Goal: Transaction & Acquisition: Purchase product/service

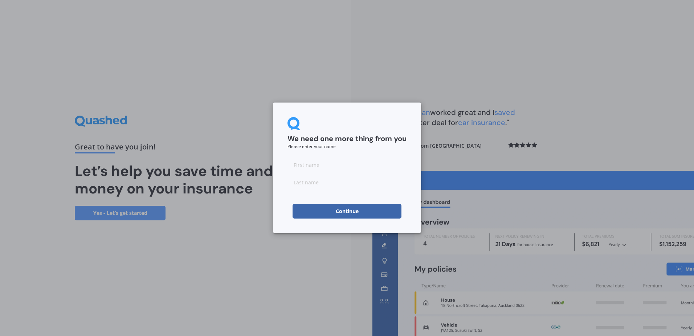
click at [327, 163] on input at bounding box center [347, 164] width 119 height 15
type input "[PERSON_NAME]"
click at [356, 153] on form "We need one more thing from you Please enter your name [PERSON_NAME] Continue" at bounding box center [347, 167] width 119 height 101
click at [339, 211] on button "Continue" at bounding box center [347, 211] width 109 height 15
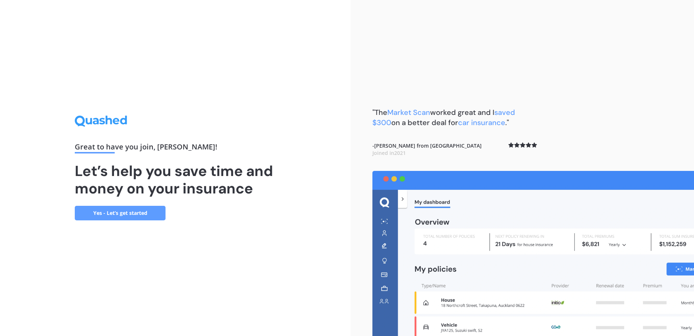
click at [136, 209] on link "Yes - Let’s get started" at bounding box center [120, 213] width 91 height 15
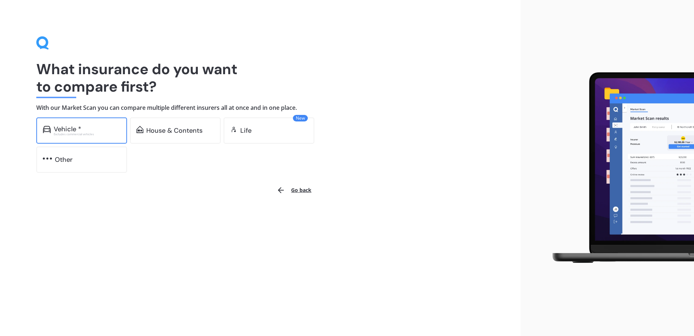
click at [91, 130] on div "Vehicle *" at bounding box center [87, 128] width 67 height 7
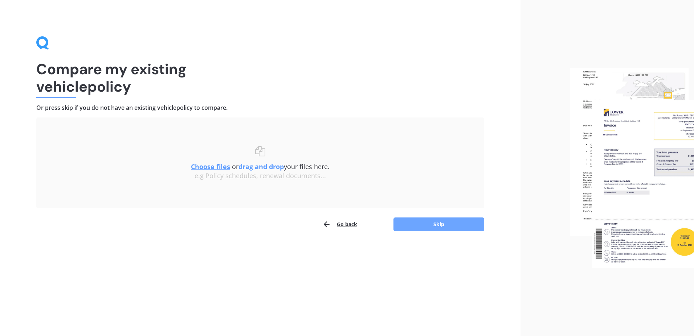
click at [435, 221] on button "Skip" at bounding box center [439, 224] width 91 height 14
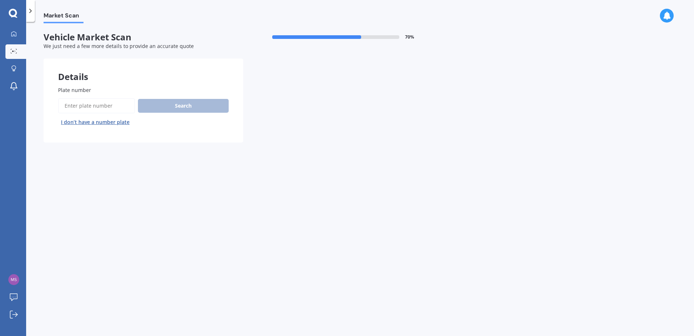
click at [97, 120] on button "I don’t have a number plate" at bounding box center [95, 122] width 74 height 12
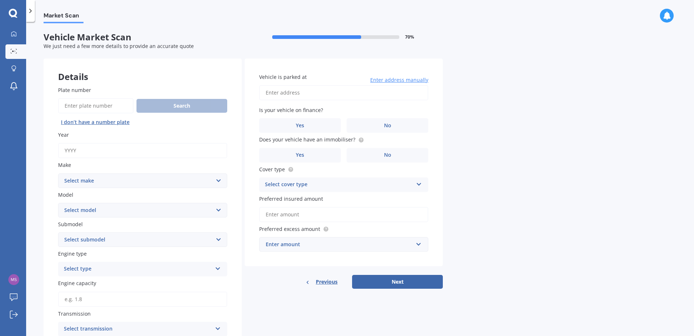
click at [105, 151] on input "Year" at bounding box center [142, 150] width 169 height 15
type input "2010"
click at [110, 181] on select "Select make AC ALFA ROMEO ASTON MARTIN AUDI AUSTIN BEDFORD Bentley BMW BYD CADI…" at bounding box center [142, 180] width 169 height 15
select select "MAZDA"
click at [58, 173] on select "Select make AC ALFA ROMEO ASTON MARTIN AUDI AUSTIN BEDFORD Bentley BMW BYD CADI…" at bounding box center [142, 180] width 169 height 15
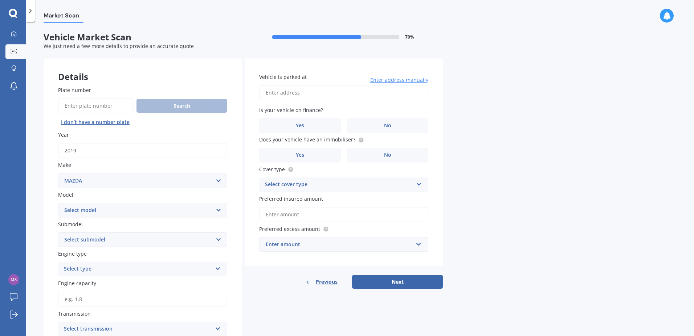
click at [95, 207] on select "Select model 121 2 3 323 323 / Familia 6 626 929 Atenza Autozam Axela AZ3 B2000…" at bounding box center [142, 210] width 169 height 15
select select "3"
click at [58, 203] on select "Select model 121 2 3 323 323 / Familia 6 626 929 Atenza Autozam Axela AZ3 B2000…" at bounding box center [142, 210] width 169 height 15
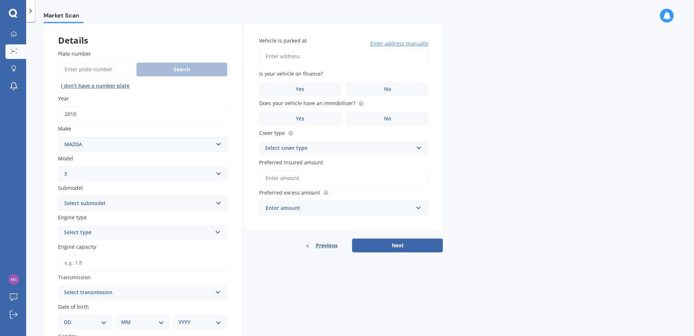
click at [92, 233] on div "Select type" at bounding box center [138, 232] width 148 height 9
click at [90, 247] on div "Petrol" at bounding box center [142, 246] width 168 height 13
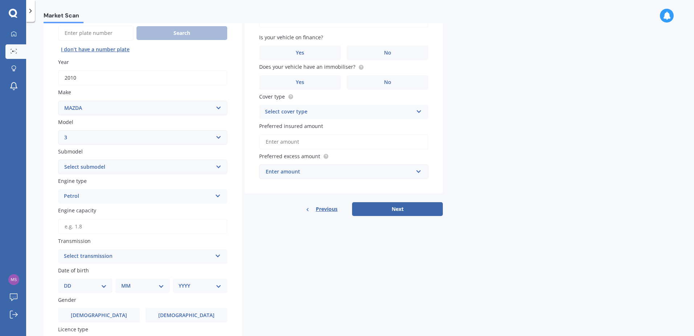
click at [93, 229] on input "Engine capacity" at bounding box center [142, 226] width 169 height 15
type input "1.5"
click at [98, 254] on div "Select transmission" at bounding box center [138, 256] width 148 height 9
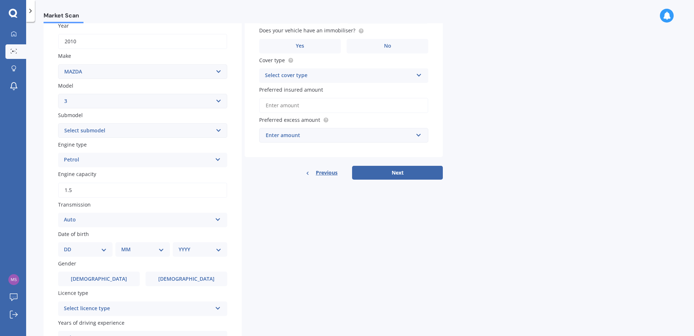
scroll to position [145, 0]
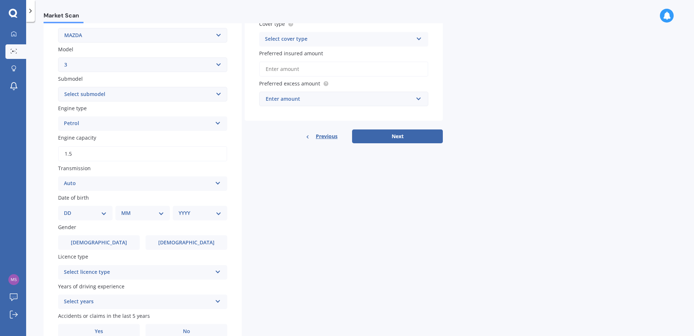
click at [103, 210] on select "DD 01 02 03 04 05 06 07 08 09 10 11 12 13 14 15 16 17 18 19 20 21 22 23 24 25 2…" at bounding box center [85, 213] width 43 height 8
click at [70, 209] on select "DD 01 02 03 04 05 06 07 08 09 10 11 12 13 14 15 16 17 18 19 20 21 22 23 24 25 2…" at bounding box center [85, 213] width 43 height 8
click at [102, 211] on select "DD 01 02 03 04 05 06 07 08 09 10 11 12 13 14 15 16 17 18 19 20 21 22 23 24 25 2…" at bounding box center [90, 213] width 40 height 8
select select "13"
click at [70, 209] on select "DD 01 02 03 04 05 06 07 08 09 10 11 12 13 14 15 16 17 18 19 20 21 22 23 24 25 2…" at bounding box center [90, 213] width 40 height 8
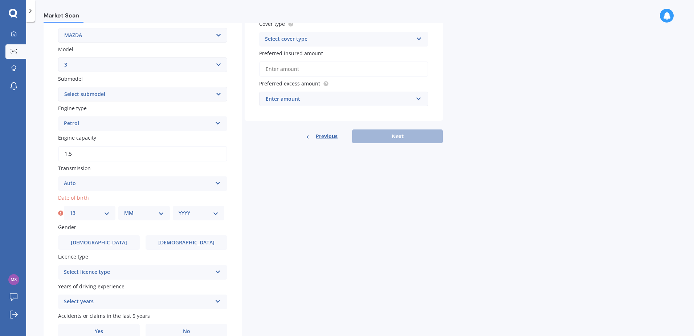
click at [141, 213] on select "MM 01 02 03 04 05 06 07 08 09 10 11 12" at bounding box center [144, 213] width 40 height 8
select select "06"
click at [124, 209] on select "MM 01 02 03 04 05 06 07 08 09 10 11 12" at bounding box center [144, 213] width 40 height 8
click at [201, 212] on select "YYYY 2025 2024 2023 2022 2021 2020 2019 2018 2017 2016 2015 2014 2013 2012 2011…" at bounding box center [199, 213] width 40 height 8
select select "2005"
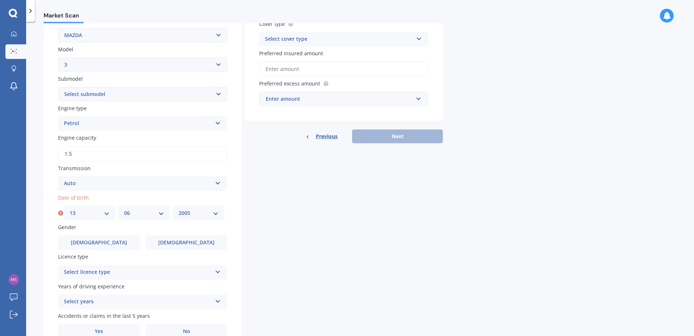
click at [179, 209] on select "YYYY 2025 2024 2023 2022 2021 2020 2019 2018 2017 2016 2015 2014 2013 2012 2011…" at bounding box center [199, 213] width 40 height 8
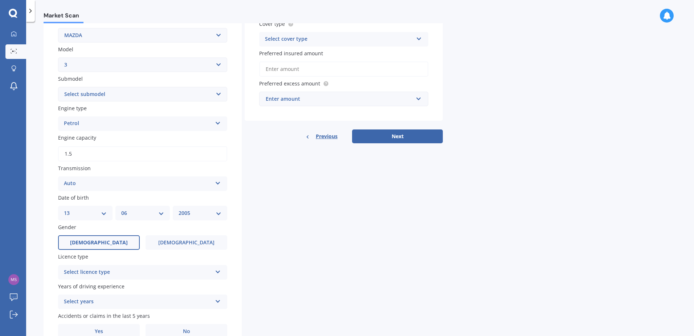
click at [110, 240] on label "[DEMOGRAPHIC_DATA]" at bounding box center [99, 242] width 82 height 15
click at [0, 0] on input "[DEMOGRAPHIC_DATA]" at bounding box center [0, 0] width 0 height 0
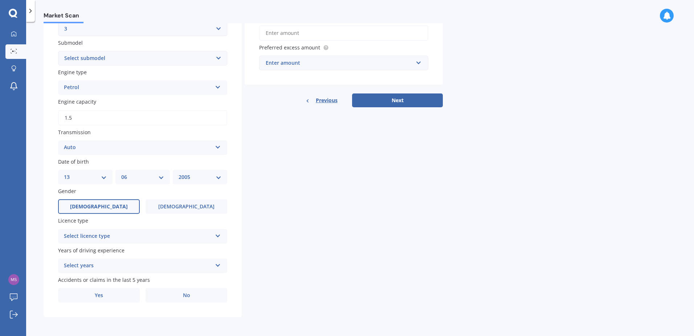
click at [114, 237] on div "Select licence type" at bounding box center [138, 236] width 148 height 9
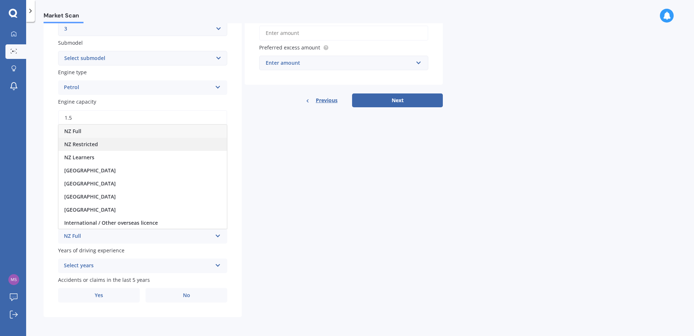
click at [90, 145] on span "NZ Restricted" at bounding box center [81, 144] width 34 height 7
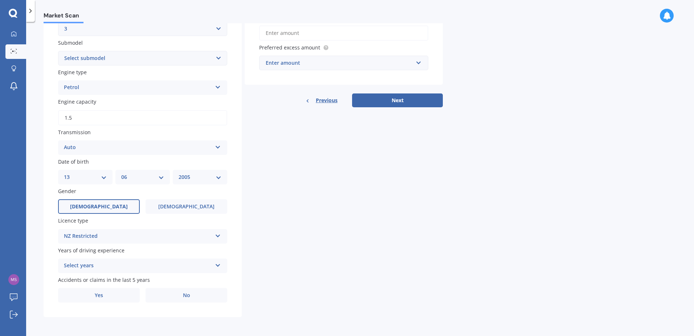
click at [97, 264] on div "Select years" at bounding box center [138, 265] width 148 height 9
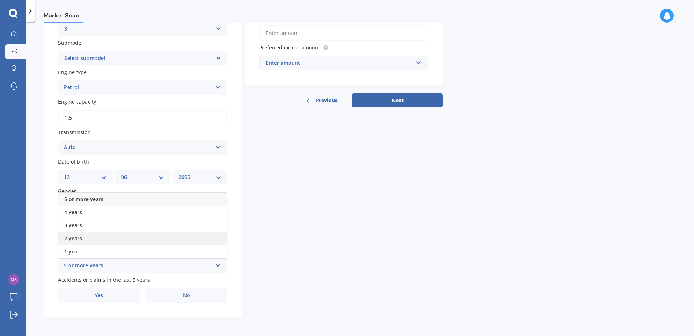
click at [90, 239] on div "2 years" at bounding box center [142, 238] width 168 height 13
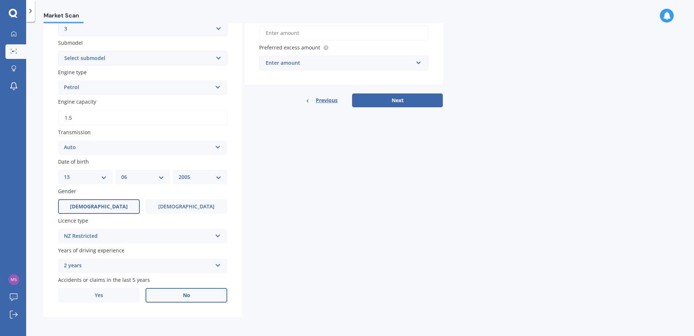
click at [165, 293] on label "No" at bounding box center [187, 295] width 82 height 15
click at [0, 0] on input "No" at bounding box center [0, 0] width 0 height 0
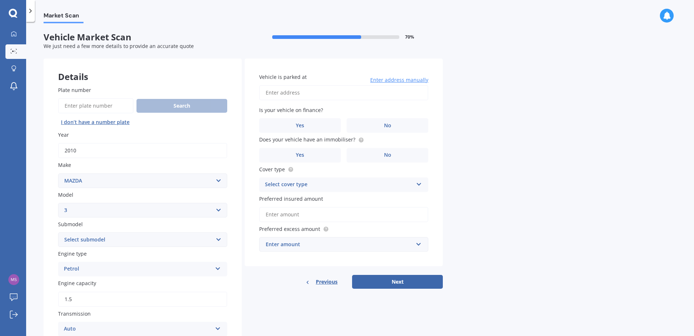
click at [284, 95] on input "Vehicle is parked at" at bounding box center [343, 92] width 169 height 15
type input "[STREET_ADDRESS]"
click at [305, 129] on label "Yes" at bounding box center [300, 125] width 82 height 15
click at [0, 0] on input "Yes" at bounding box center [0, 0] width 0 height 0
click at [369, 157] on label "No" at bounding box center [388, 155] width 82 height 15
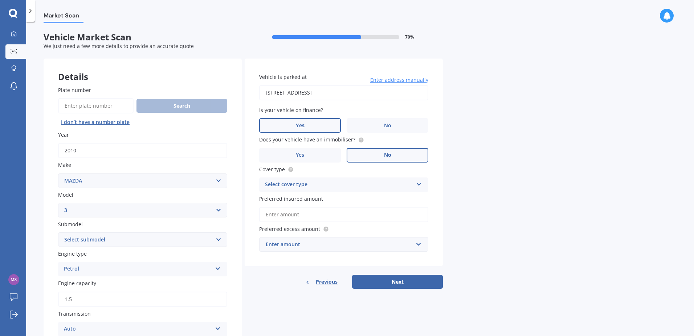
click at [0, 0] on input "No" at bounding box center [0, 0] width 0 height 0
click at [310, 182] on div "Select cover type" at bounding box center [339, 184] width 148 height 9
click at [301, 195] on span "Comprehensive" at bounding box center [284, 198] width 38 height 7
click at [273, 248] on input "text" at bounding box center [341, 244] width 163 height 14
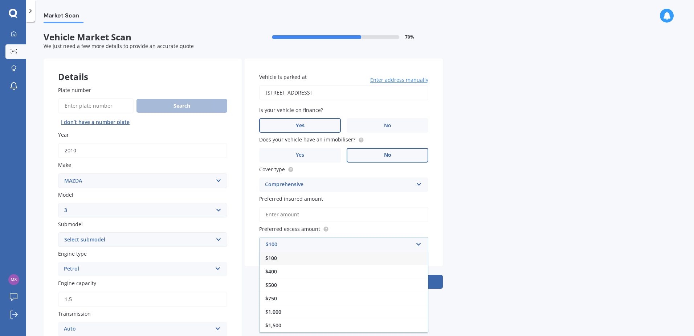
click at [280, 258] on div "$100" at bounding box center [344, 257] width 168 height 13
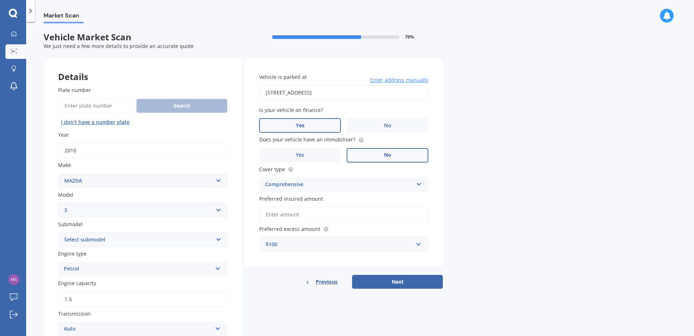
click at [281, 215] on input "Preferred insured amount" at bounding box center [343, 214] width 169 height 15
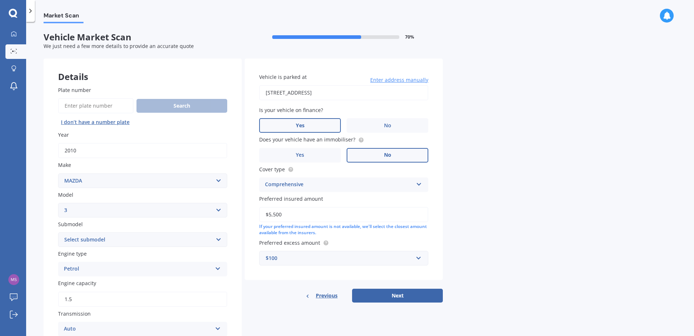
click at [283, 214] on input "$5,500" at bounding box center [343, 214] width 169 height 15
click at [268, 214] on input "$5,500" at bounding box center [343, 214] width 169 height 15
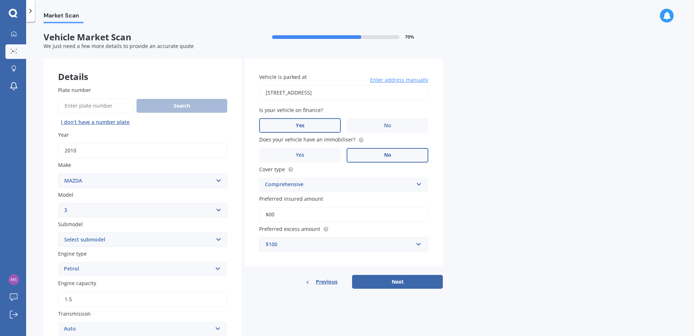
type input "$0"
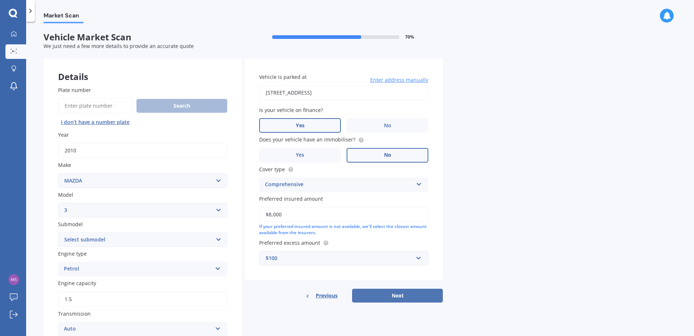
type input "$8,000"
click at [377, 292] on button "Next" at bounding box center [397, 295] width 91 height 14
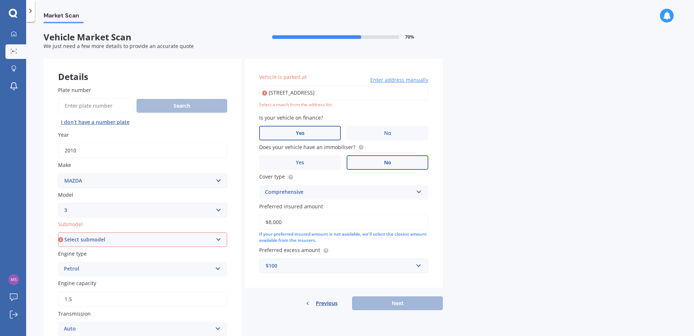
click at [100, 208] on select "Select model 121 2 3 323 323 / Familia 6 626 929 Atenza Autozam Axela AZ3 B2000…" at bounding box center [142, 210] width 169 height 15
click at [100, 237] on select "Select submodel (all other) 2.0 GLX 2.0GSX Hatch MPS 2.3 6MT MPS Turbo SP22 LTD…" at bounding box center [142, 239] width 169 height 15
select select "(ALL OTHER)"
click at [58, 232] on select "Select submodel (all other) 2.0 GLX 2.0GSX Hatch MPS 2.3 6MT MPS Turbo SP22 LTD…" at bounding box center [142, 239] width 169 height 15
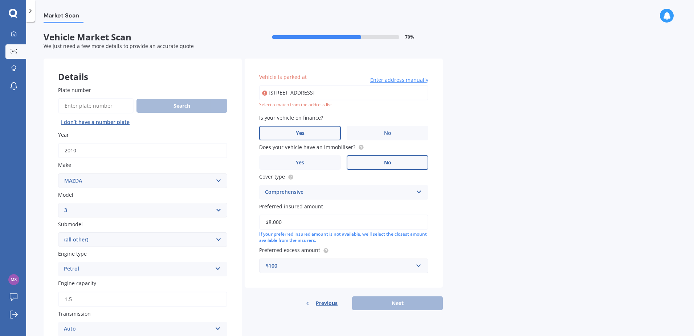
type input "[STREET_ADDRESS]"
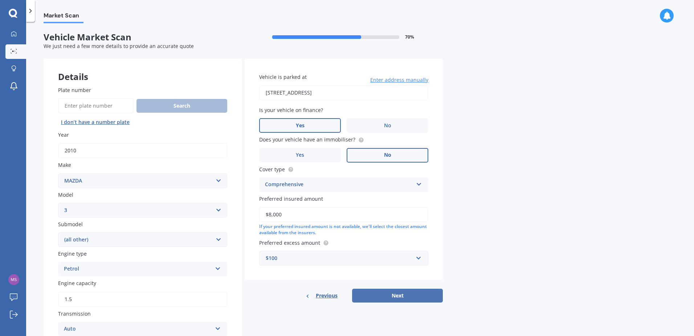
click at [388, 295] on button "Next" at bounding box center [397, 295] width 91 height 14
select select "13"
select select "06"
select select "2005"
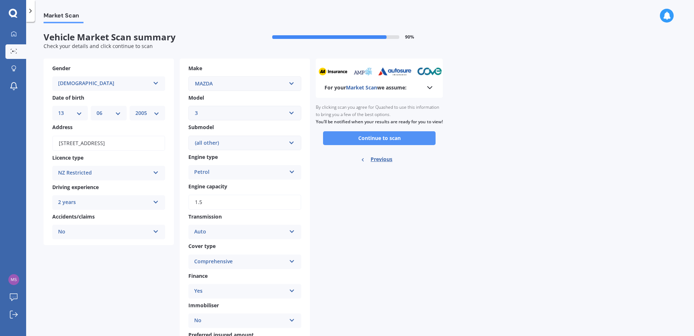
click at [390, 145] on button "Continue to scan" at bounding box center [379, 138] width 113 height 14
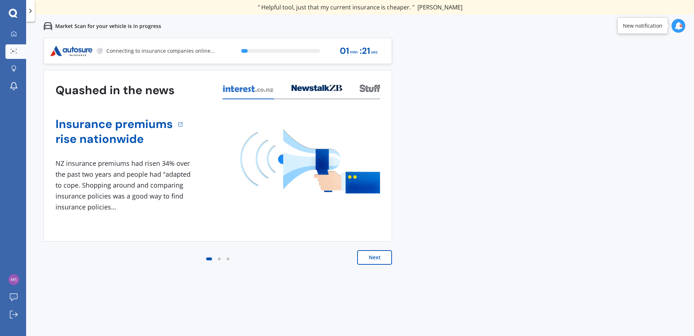
click at [372, 257] on button "Next" at bounding box center [374, 257] width 35 height 15
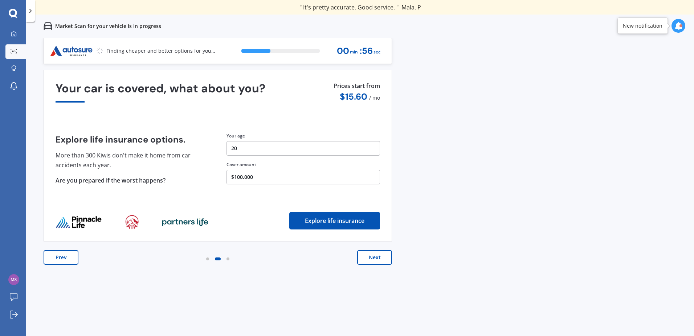
click at [370, 257] on button "Next" at bounding box center [374, 257] width 35 height 15
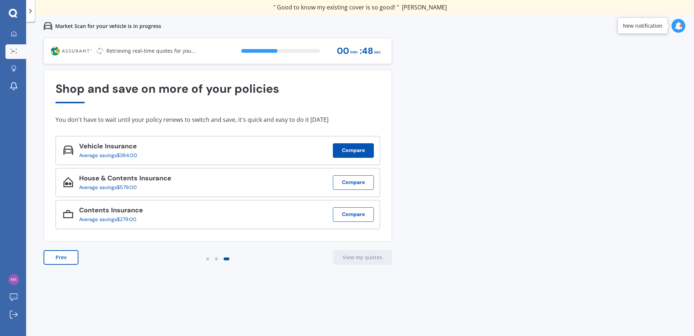
click at [354, 150] on button "Compare" at bounding box center [353, 150] width 41 height 15
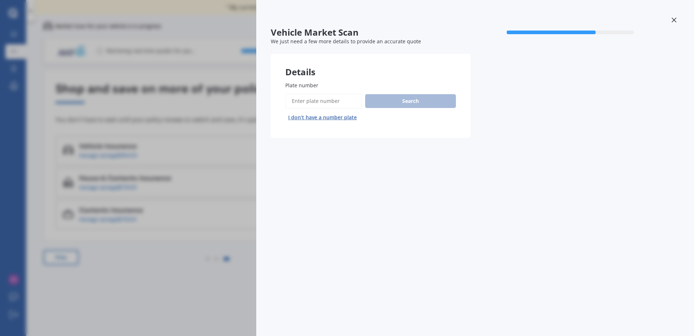
click at [330, 97] on input "Plate number" at bounding box center [323, 100] width 77 height 15
type input "MND85"
click at [389, 102] on button "Search" at bounding box center [410, 101] width 91 height 14
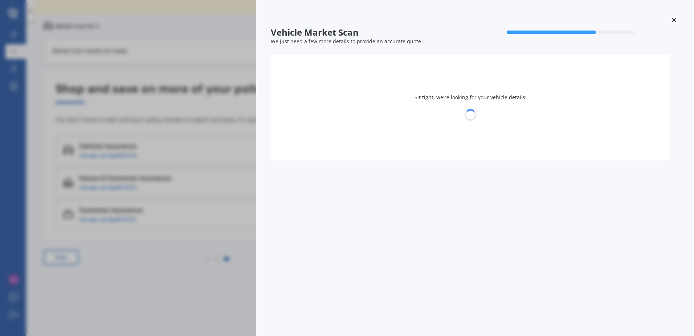
select select "MAZDA"
select select "AXELA"
select select "13"
select select "06"
select select "2005"
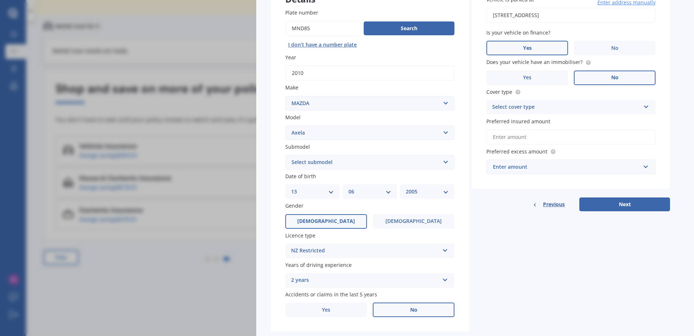
scroll to position [89, 0]
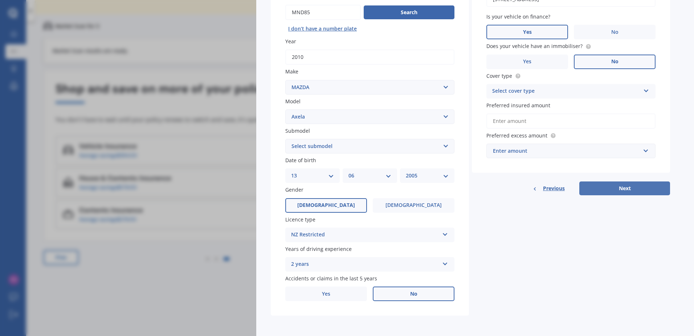
click at [618, 188] on button "Next" at bounding box center [625, 188] width 91 height 14
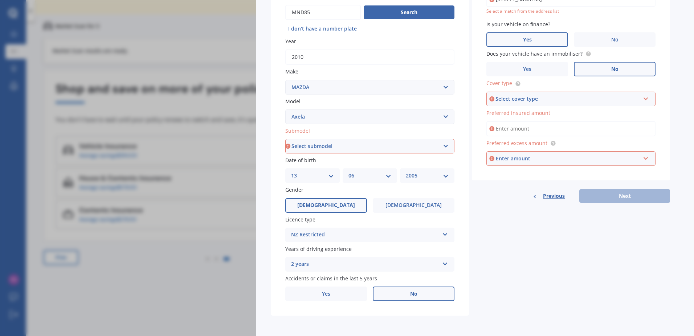
click at [502, 97] on div "Select cover type" at bounding box center [568, 99] width 145 height 8
click at [502, 109] on span "Comprehensive" at bounding box center [512, 112] width 38 height 7
click at [507, 125] on input "Preferred insured amount" at bounding box center [571, 128] width 169 height 15
type input "$8,000"
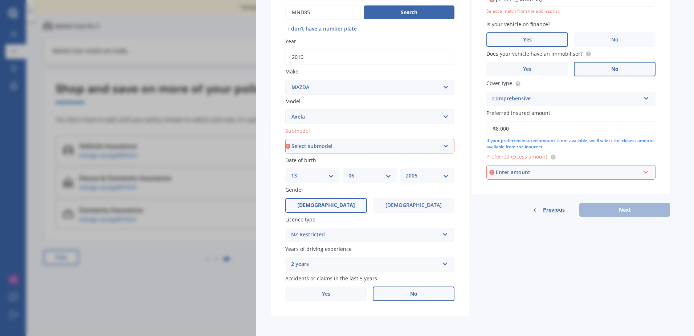
click at [509, 172] on div "Enter amount" at bounding box center [568, 172] width 145 height 8
type input "250"
click at [524, 184] on div "$ 250" at bounding box center [571, 185] width 168 height 13
click at [397, 147] on select "Select submodel (All other) 2.3 Sporthatch 2.3 turbo Hatchback Hatchback turbo …" at bounding box center [369, 146] width 169 height 15
select select "HATCHBACK"
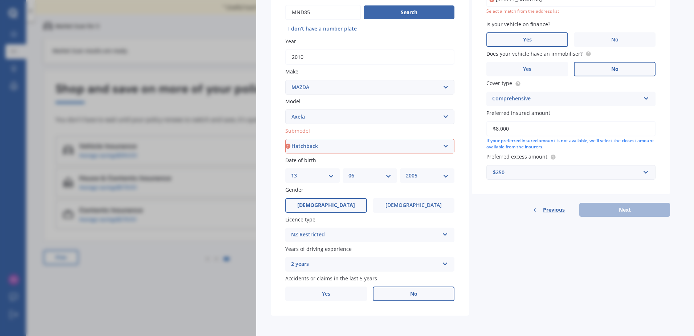
click at [285, 153] on select "Select submodel (All other) 2.3 Sporthatch 2.3 turbo Hatchback Hatchback turbo …" at bounding box center [369, 146] width 169 height 15
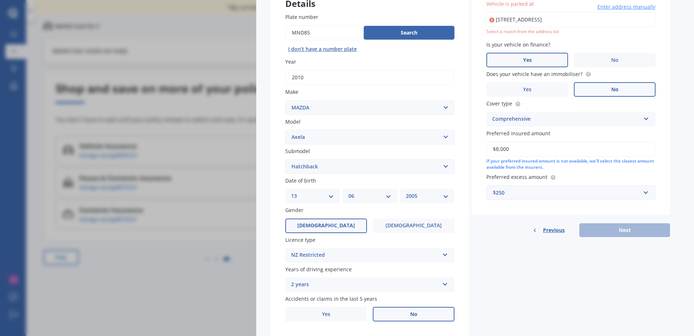
type input "[STREET_ADDRESS]"
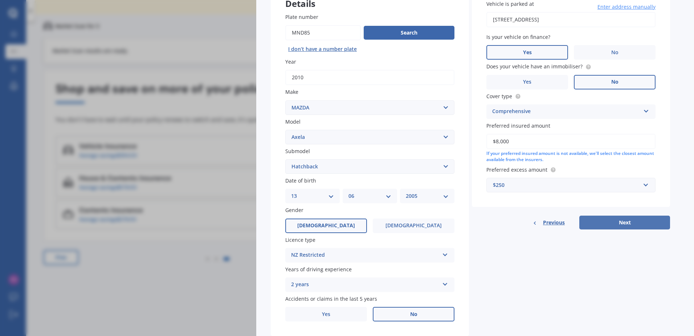
click at [618, 219] on button "Next" at bounding box center [625, 222] width 91 height 14
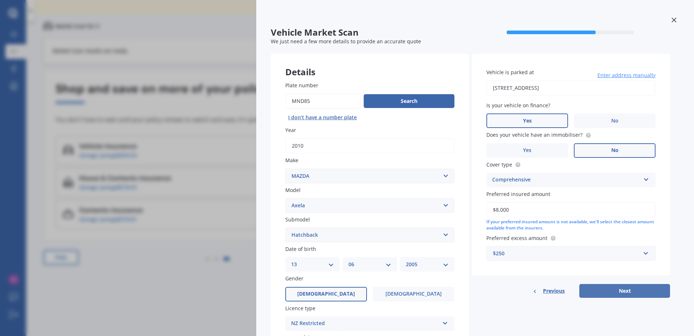
select select "13"
select select "06"
select select "2005"
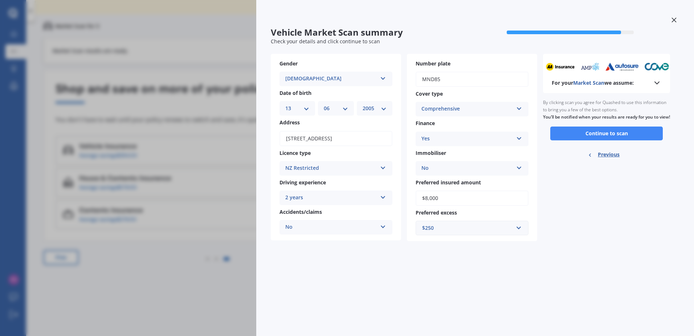
click at [656, 82] on polyline at bounding box center [657, 83] width 4 height 2
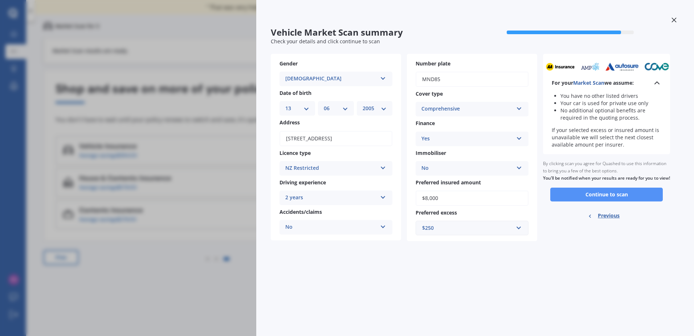
click at [615, 201] on button "Continue to scan" at bounding box center [606, 194] width 113 height 14
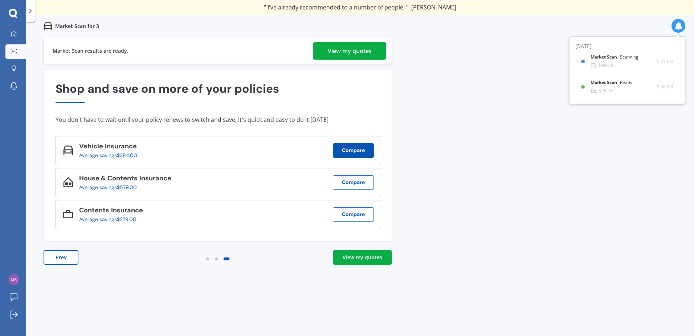
click at [353, 150] on button "Compare" at bounding box center [353, 150] width 41 height 15
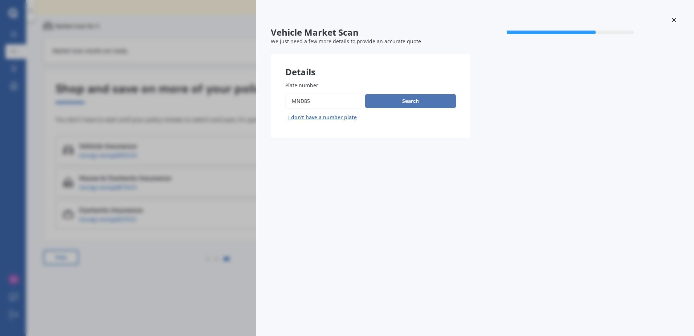
click at [406, 100] on button "Search" at bounding box center [410, 101] width 91 height 14
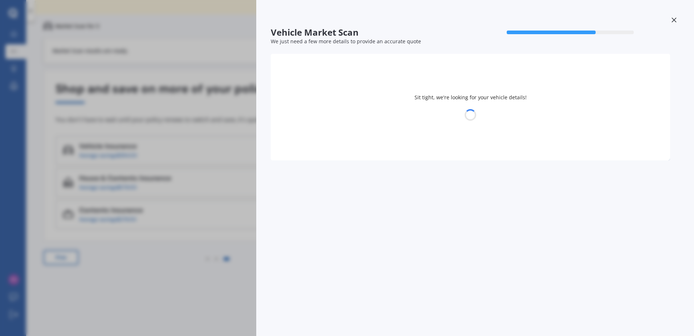
select select "MAZDA"
select select "AXELA"
select select "13"
select select "06"
select select "2005"
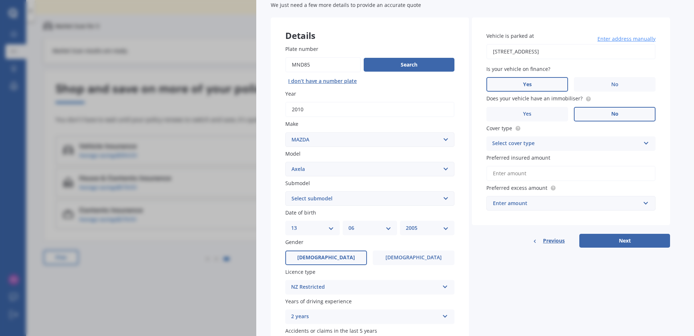
scroll to position [89, 0]
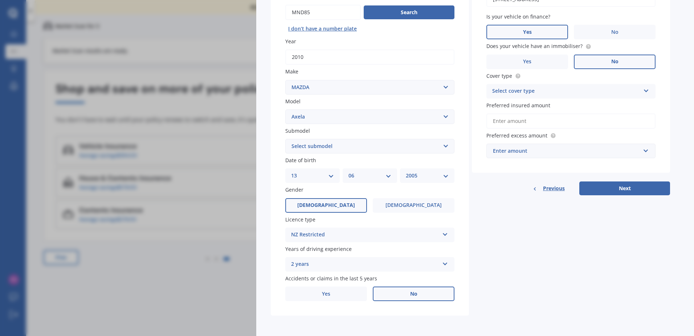
click at [343, 209] on label "[DEMOGRAPHIC_DATA]" at bounding box center [326, 205] width 82 height 15
click at [0, 0] on input "[DEMOGRAPHIC_DATA]" at bounding box center [0, 0] width 0 height 0
click at [398, 295] on label "No" at bounding box center [414, 293] width 82 height 15
click at [0, 0] on input "No" at bounding box center [0, 0] width 0 height 0
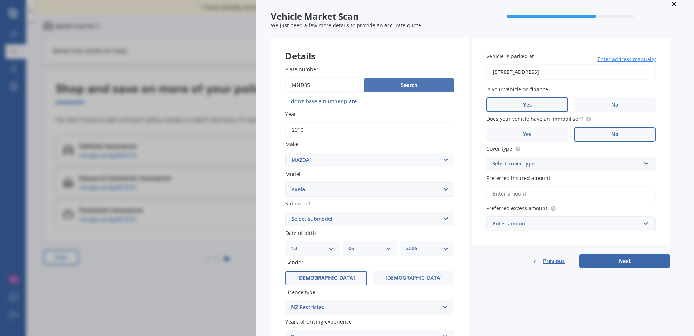
click at [402, 87] on button "Search" at bounding box center [409, 85] width 91 height 14
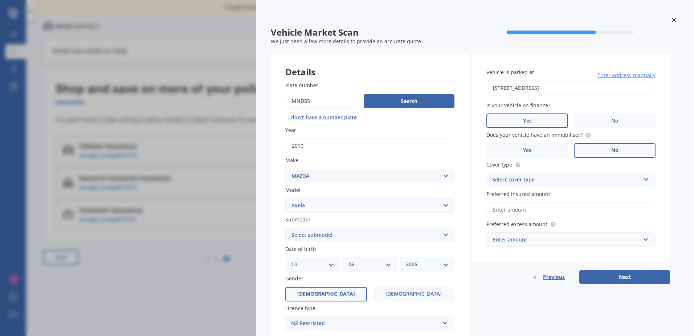
scroll to position [89, 0]
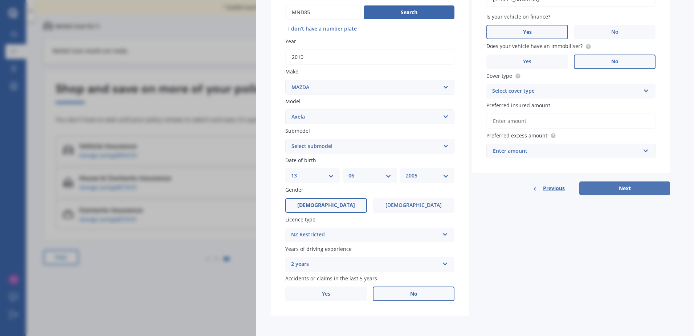
click at [623, 184] on button "Next" at bounding box center [625, 188] width 91 height 14
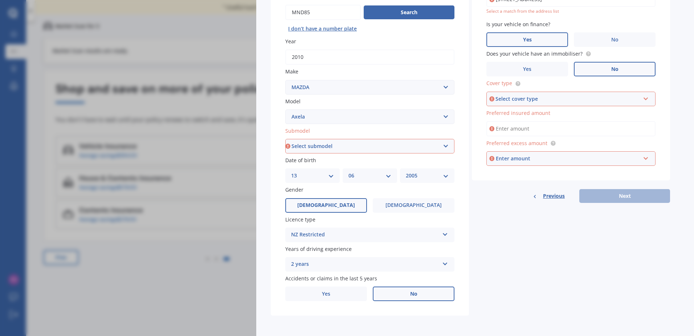
click at [509, 97] on div "Select cover type" at bounding box center [568, 99] width 145 height 8
click at [509, 114] on span "Comprehensive" at bounding box center [512, 112] width 38 height 7
click at [505, 133] on input "Preferred insured amount" at bounding box center [571, 128] width 169 height 15
type input "$8,000"
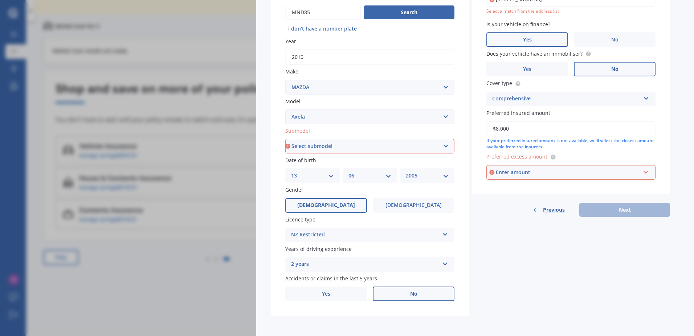
click at [503, 172] on div "Enter amount" at bounding box center [568, 172] width 145 height 8
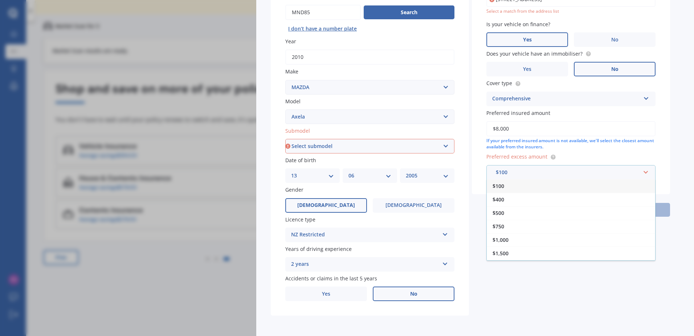
click at [504, 190] on div "$100" at bounding box center [571, 185] width 168 height 13
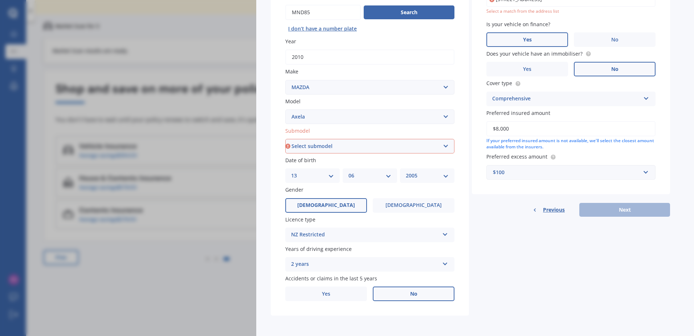
drag, startPoint x: 367, startPoint y: 145, endPoint x: 359, endPoint y: 155, distance: 13.2
click at [367, 145] on select "Select submodel (All other) 2.3 Sporthatch 2.3 turbo Hatchback Hatchback turbo …" at bounding box center [369, 146] width 169 height 15
select select "HATCHBACK"
click at [285, 153] on select "Select submodel (All other) 2.3 Sporthatch 2.3 turbo Hatchback Hatchback turbo …" at bounding box center [369, 146] width 169 height 15
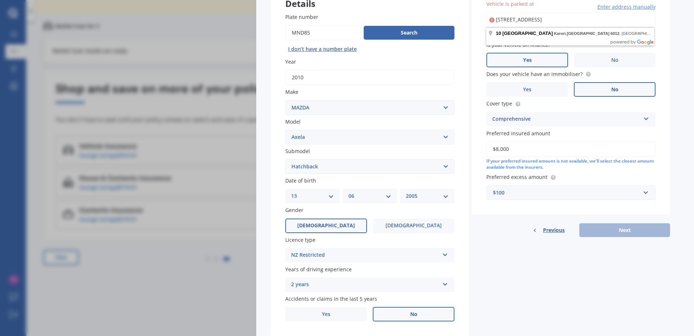
click at [610, 22] on input "[STREET_ADDRESS]" at bounding box center [571, 19] width 169 height 15
type input "[STREET_ADDRESS]"
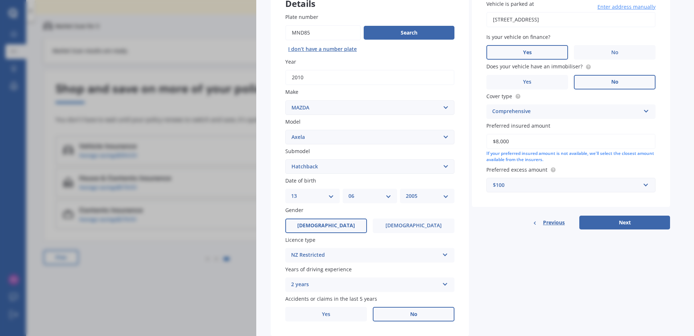
scroll to position [89, 0]
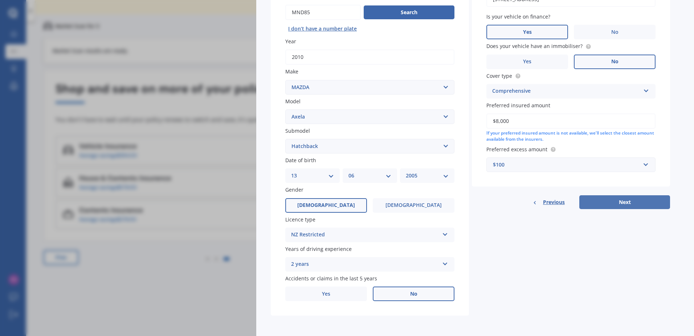
click at [607, 200] on button "Next" at bounding box center [625, 202] width 91 height 14
select select "13"
select select "06"
select select "2005"
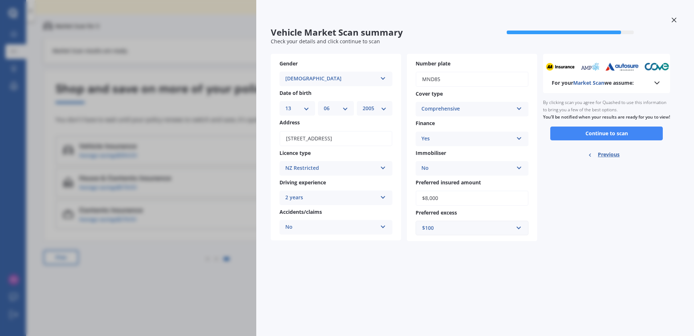
scroll to position [0, 0]
click at [605, 140] on button "Continue to scan" at bounding box center [606, 133] width 113 height 14
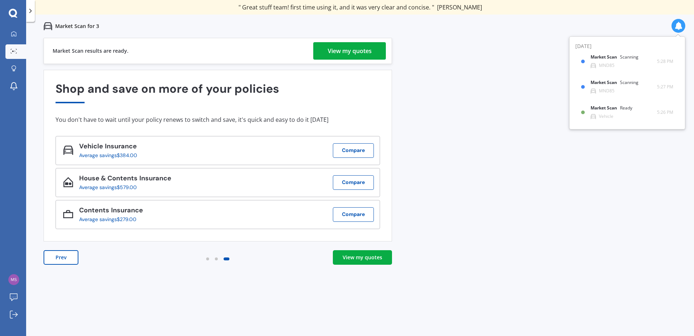
click at [371, 260] on div "View my quotes" at bounding box center [363, 256] width 40 height 7
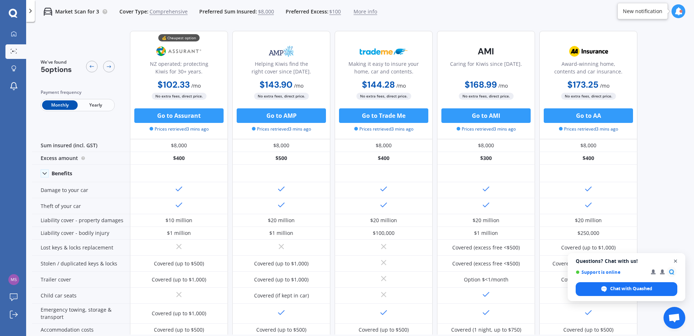
click at [677, 260] on span "Close chat" at bounding box center [675, 260] width 9 height 9
